Goal: Task Accomplishment & Management: Manage account settings

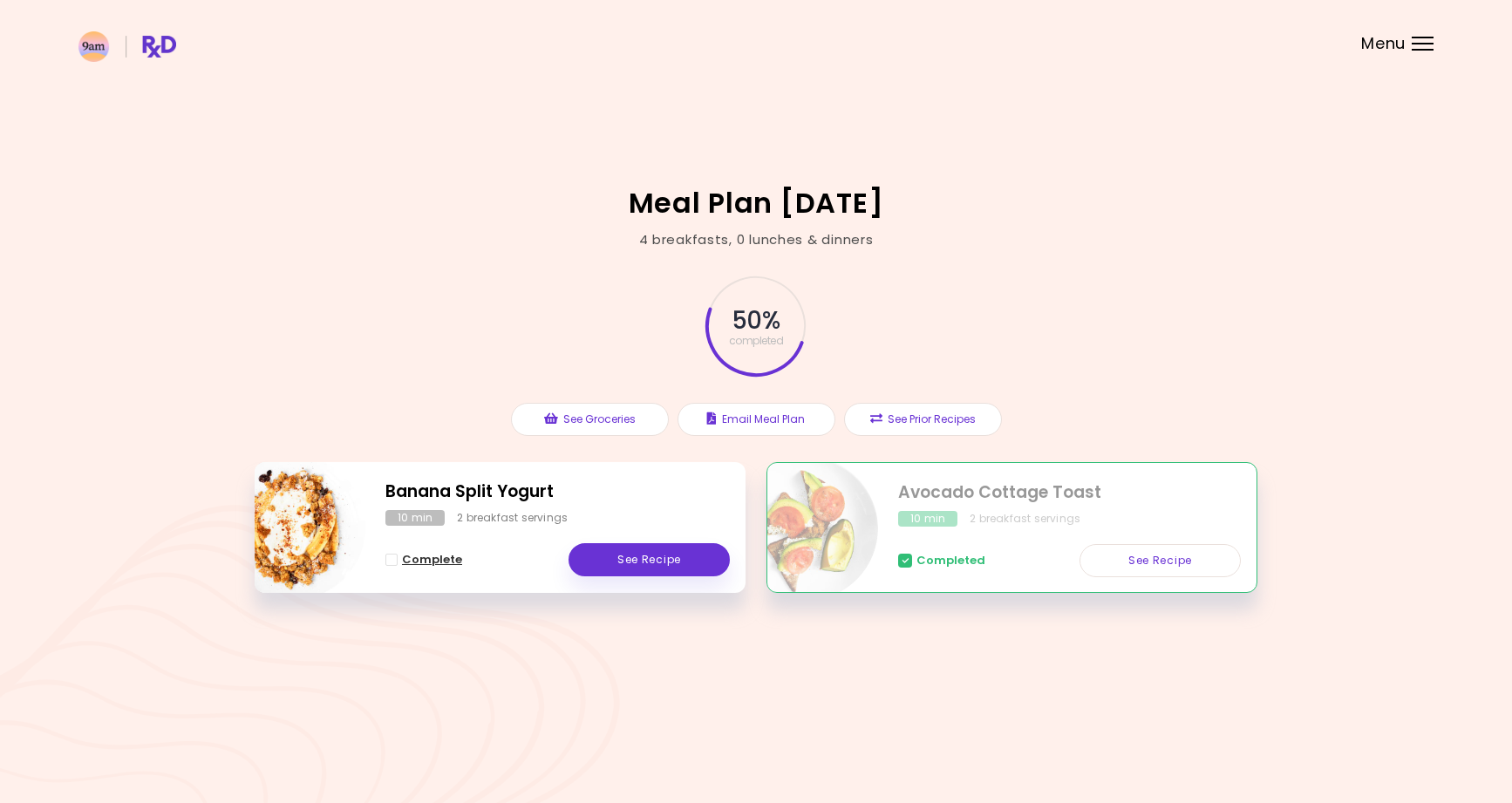
click at [393, 557] on span "Complete - Banana Split Yogurt" at bounding box center [392, 560] width 13 height 13
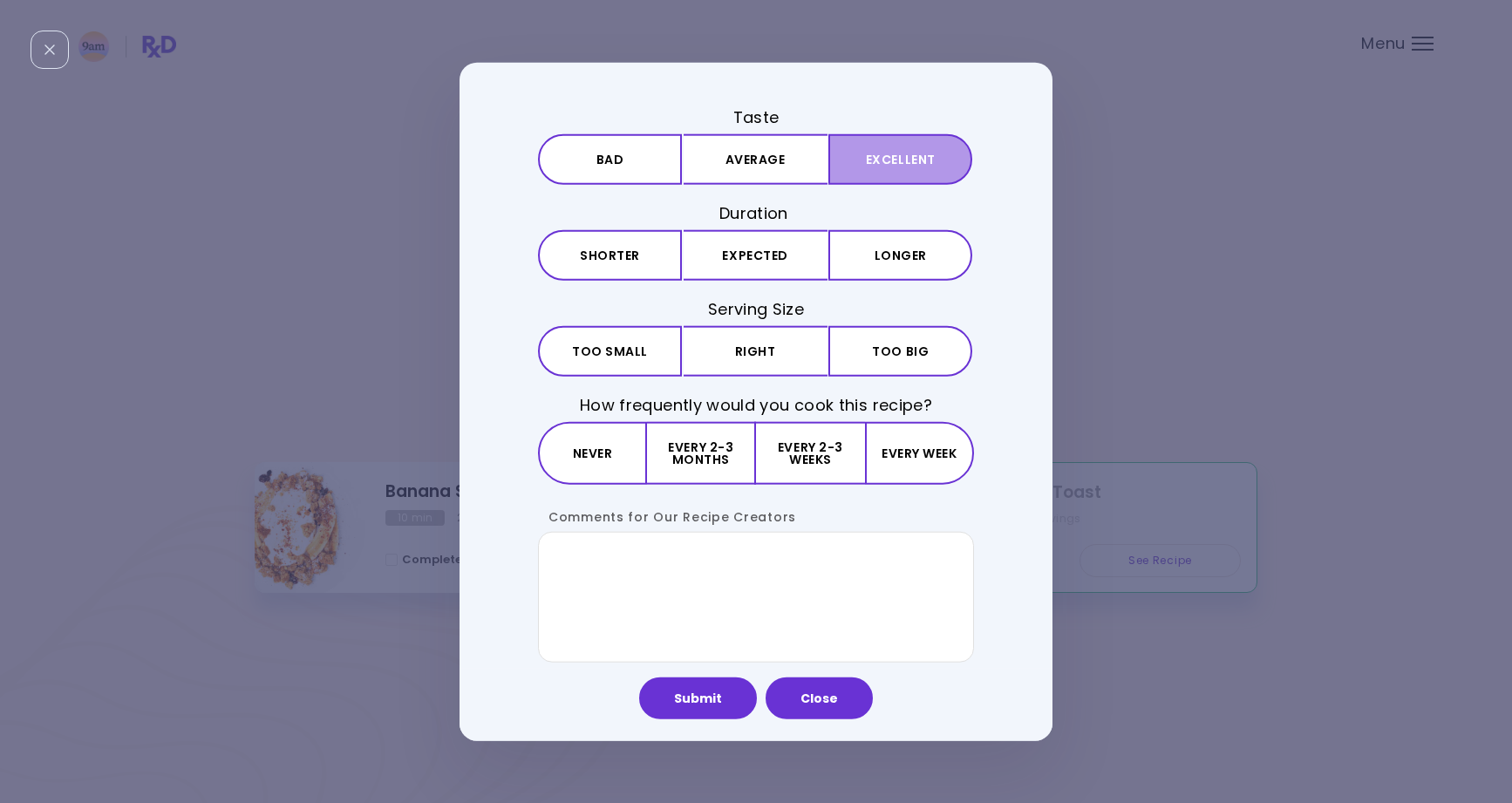
click at [902, 161] on button "Excellent" at bounding box center [900, 159] width 144 height 51
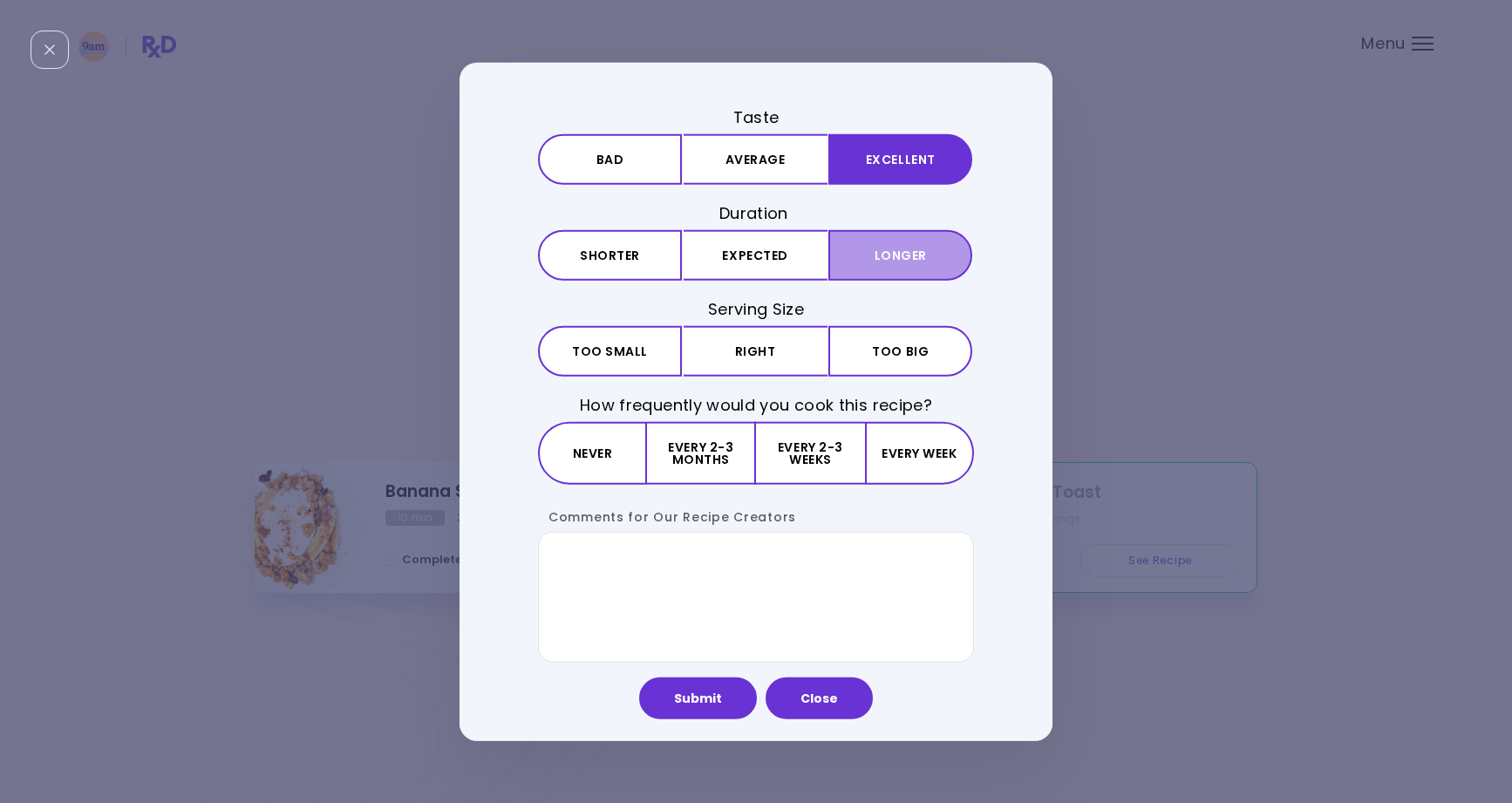
drag, startPoint x: 885, startPoint y: 250, endPoint x: 840, endPoint y: 269, distance: 48.8
click at [877, 252] on button "Longer" at bounding box center [900, 256] width 144 height 51
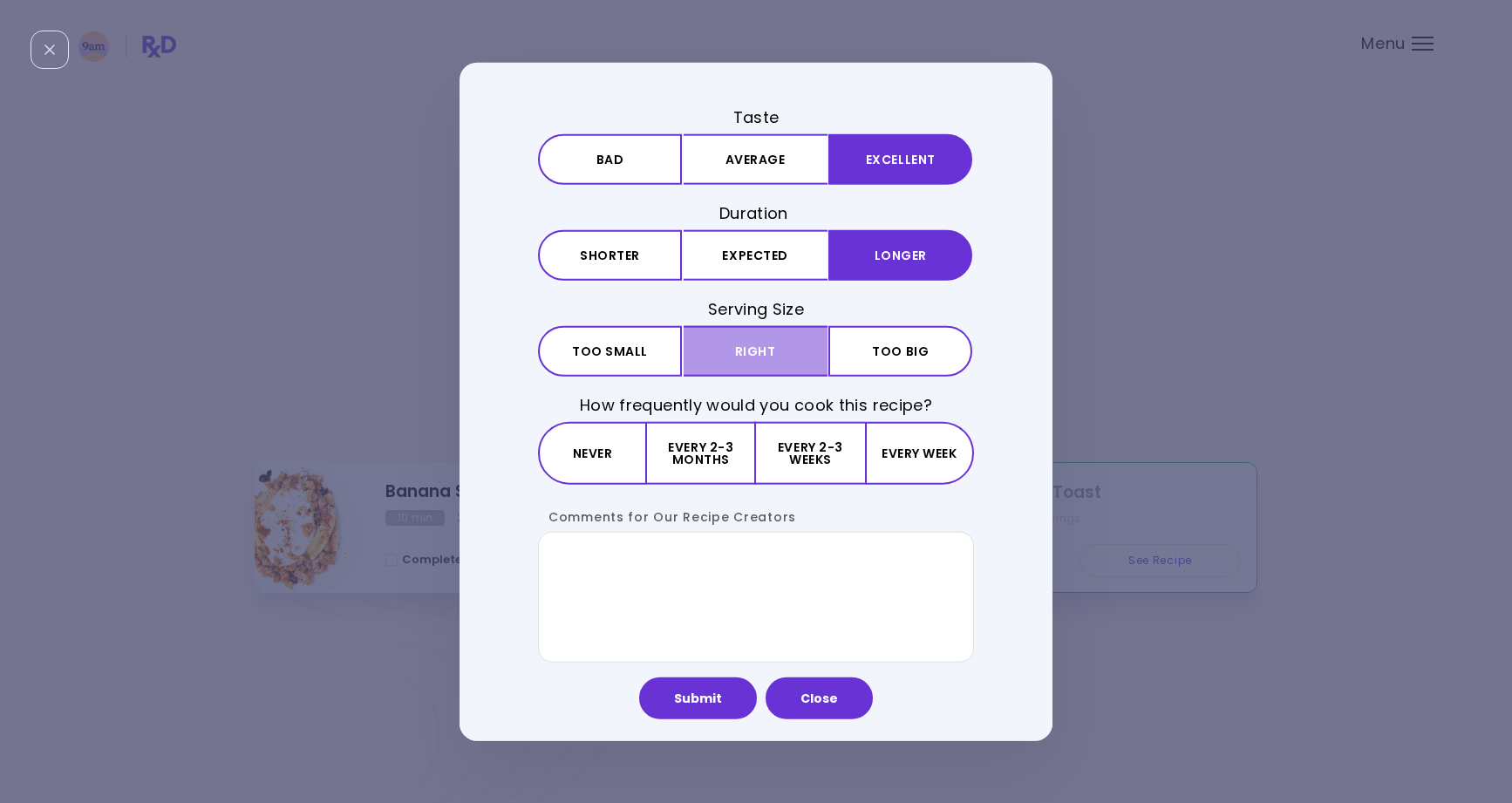
click at [745, 354] on button "Right" at bounding box center [756, 351] width 144 height 51
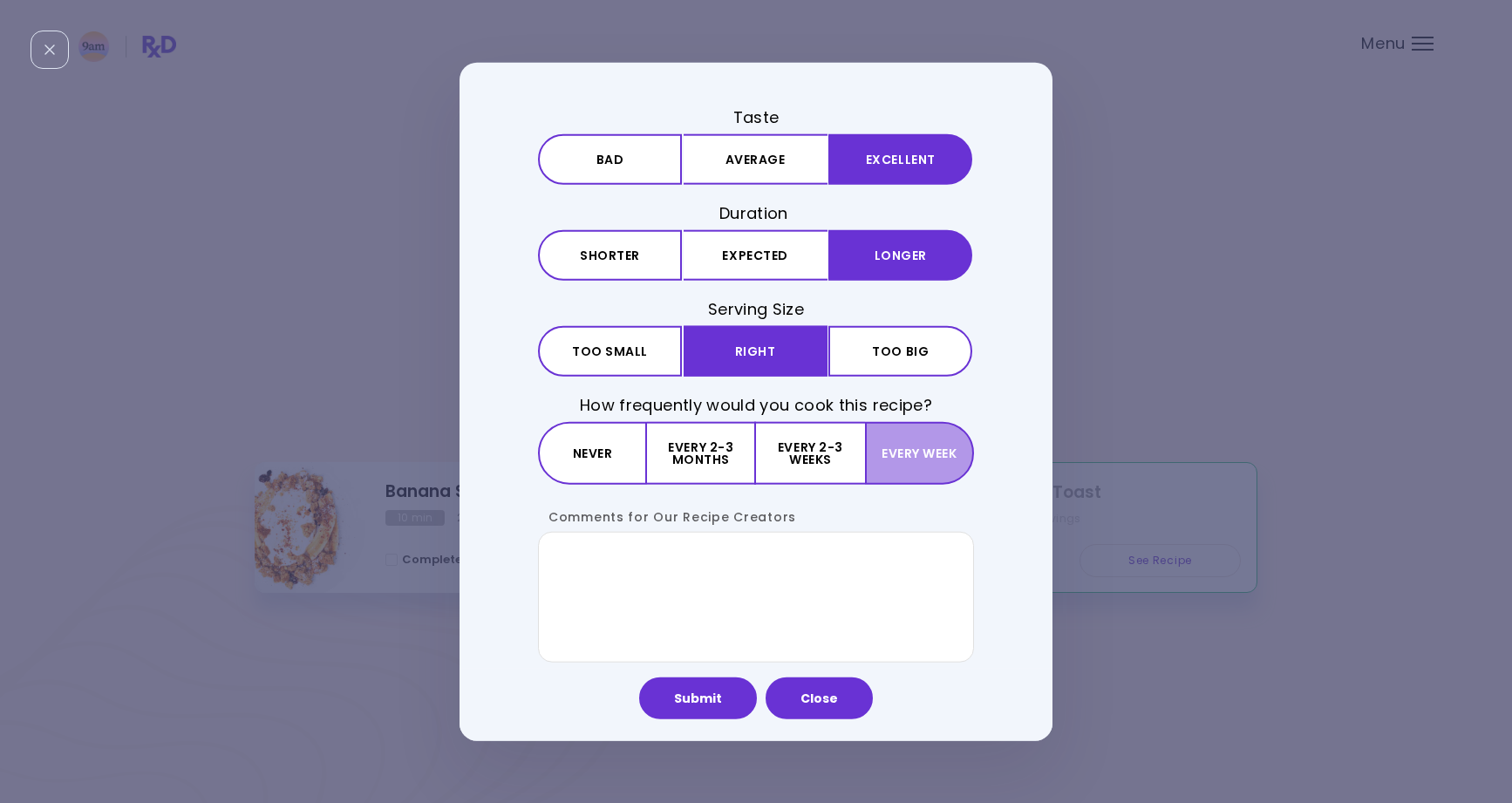
click at [932, 462] on button "Every week" at bounding box center [919, 453] width 109 height 62
click at [711, 696] on button "Submit" at bounding box center [698, 698] width 117 height 42
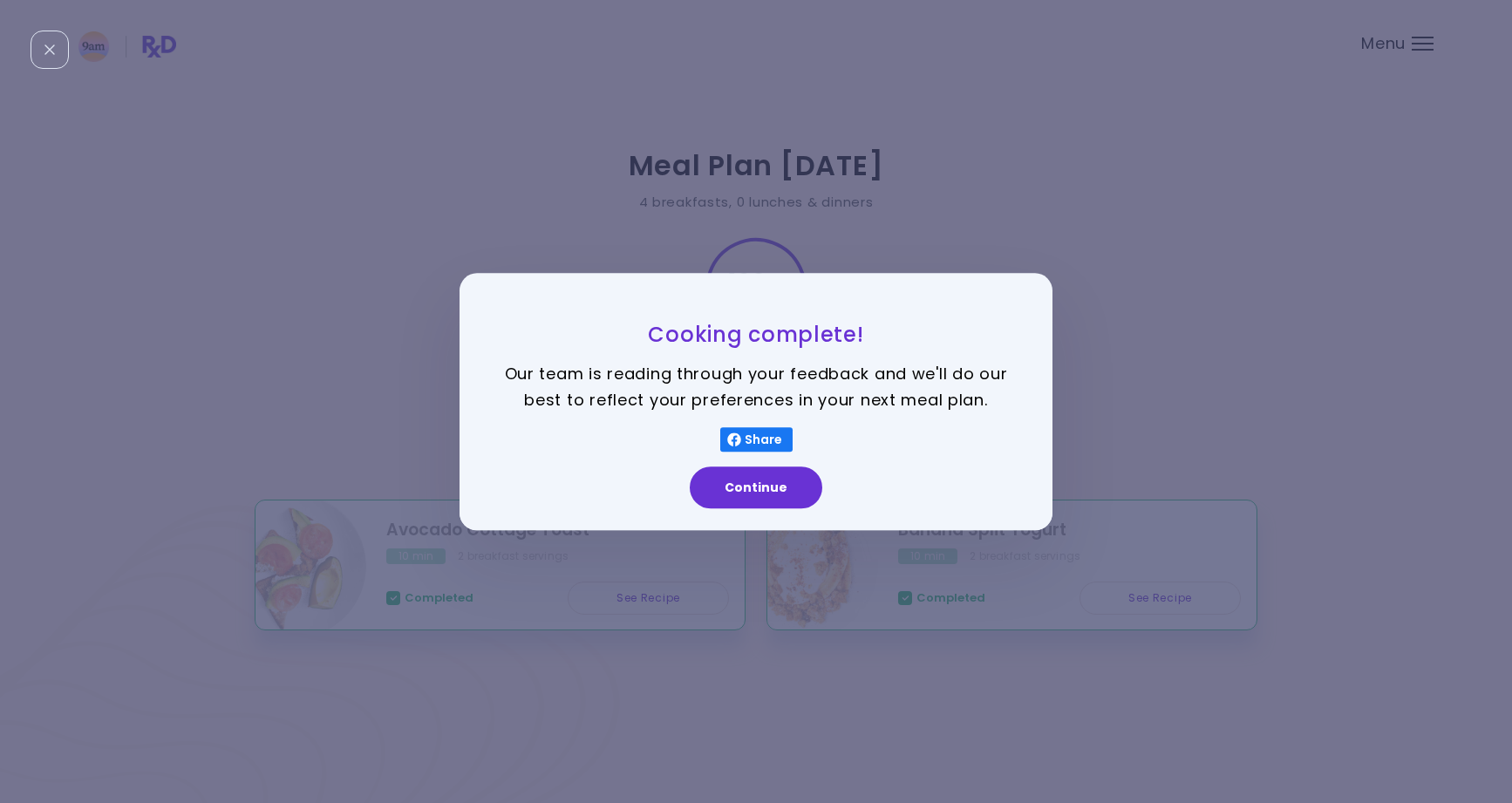
click at [766, 495] on button "Continue" at bounding box center [756, 487] width 133 height 42
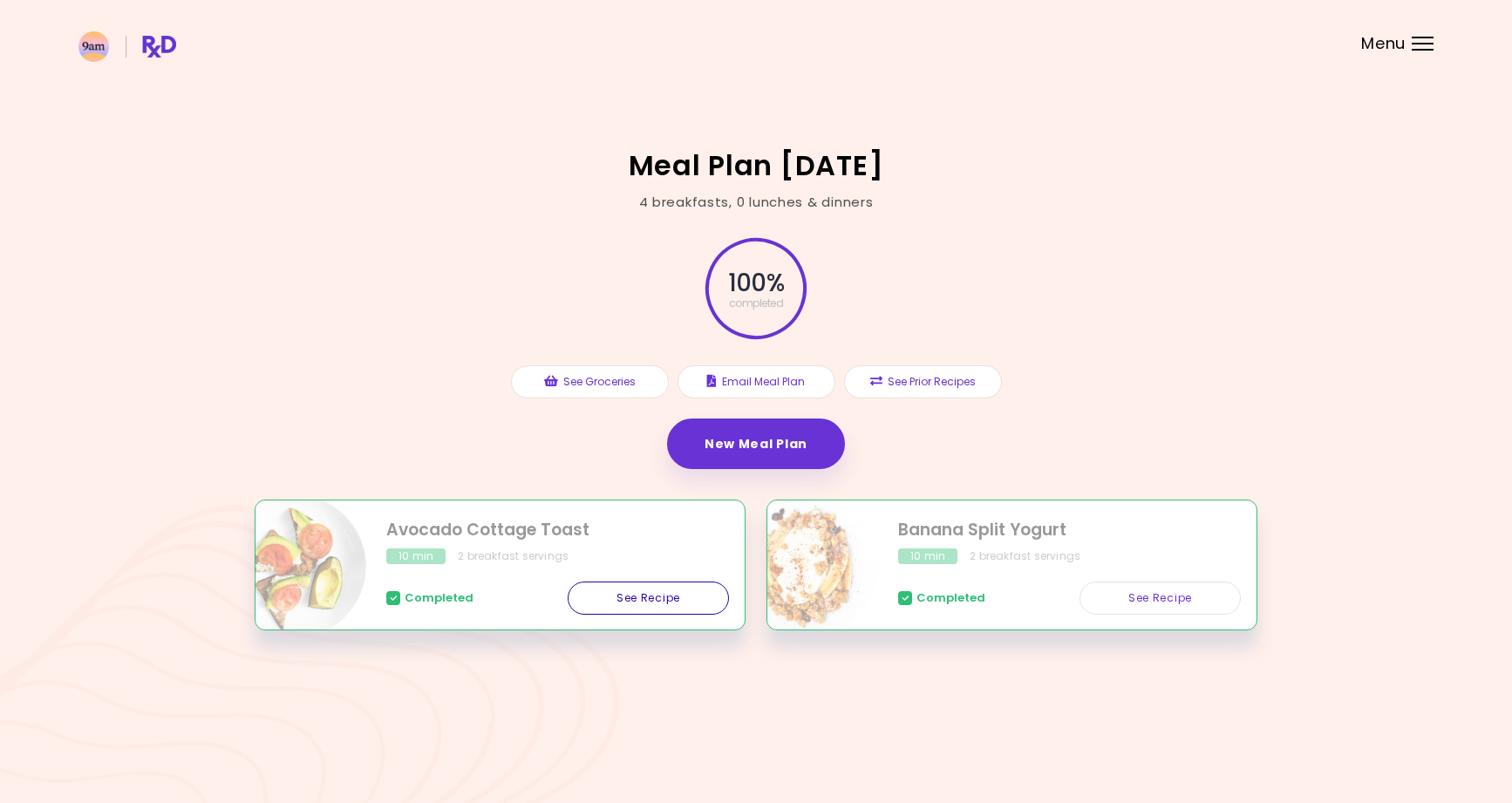
click at [633, 601] on link "See Recipe" at bounding box center [648, 598] width 162 height 33
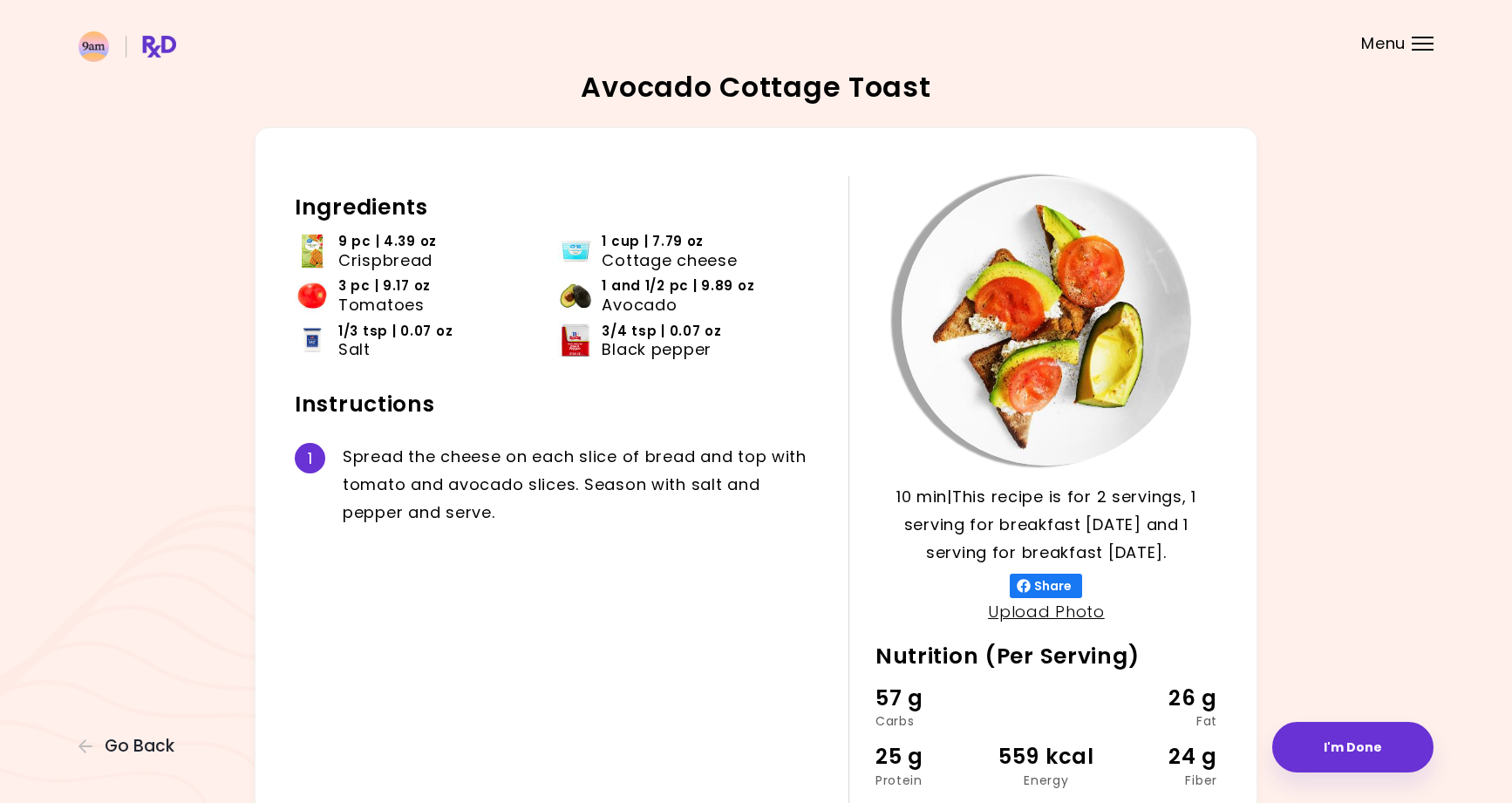
scroll to position [156, 0]
